Goal: Find contact information: Find contact information

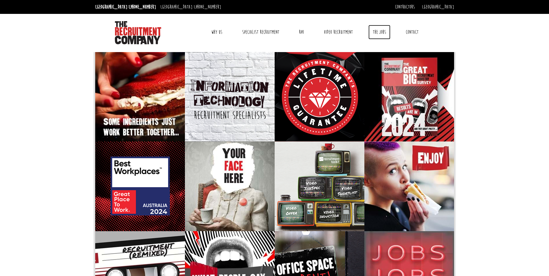
click at [369, 31] on link "The Jobs" at bounding box center [379, 32] width 22 height 14
click at [386, 30] on link "The Jobs" at bounding box center [379, 32] width 22 height 14
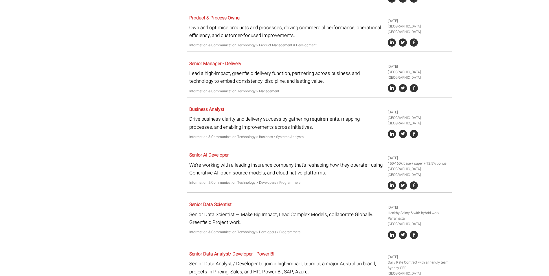
scroll to position [799, 0]
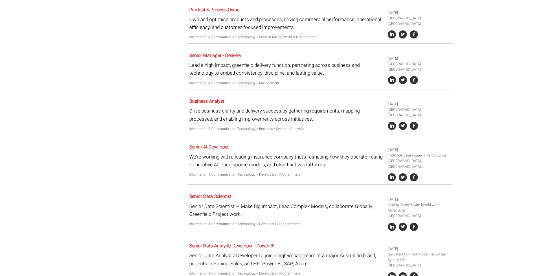
click at [524, 200] on body "[GEOGRAPHIC_DATA]: [PHONE_NUMBER] [GEOGRAPHIC_DATA]: [PHONE_NUMBER] Contractors…" at bounding box center [274, 36] width 549 height 1671
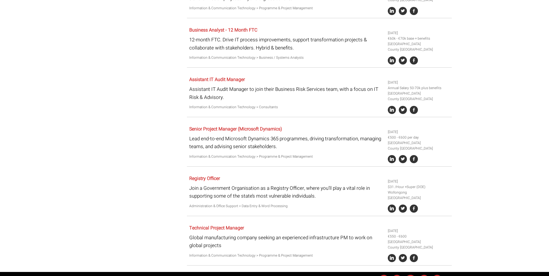
scroll to position [1389, 0]
